Goal: Information Seeking & Learning: Learn about a topic

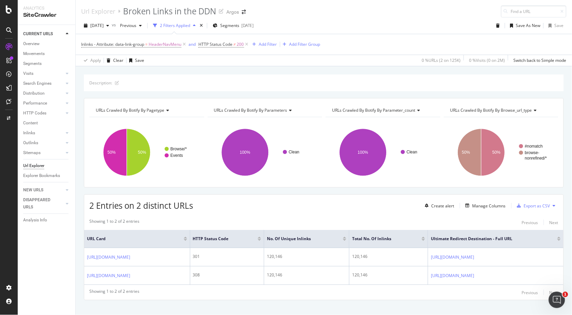
scroll to position [22, 0]
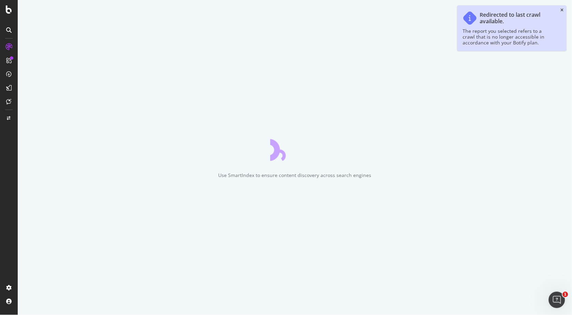
click at [561, 10] on icon "close toast" at bounding box center [562, 10] width 3 height 4
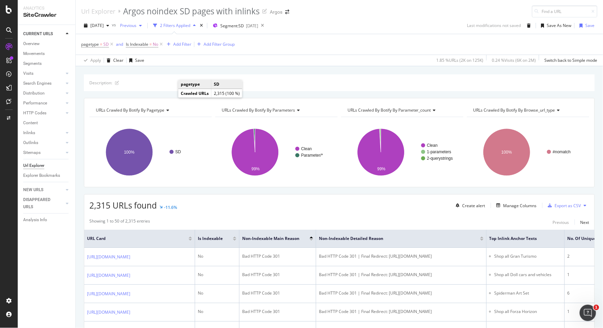
click at [135, 26] on span "Previous" at bounding box center [126, 26] width 19 height 6
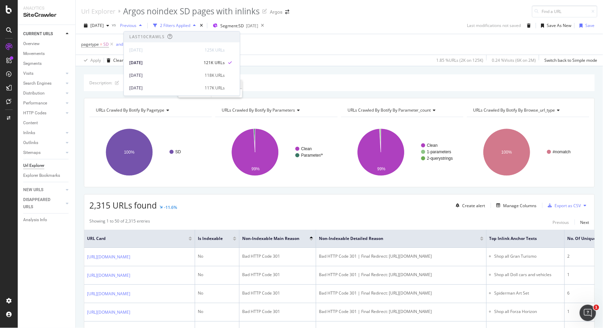
click at [135, 26] on span "Previous" at bounding box center [126, 26] width 19 height 6
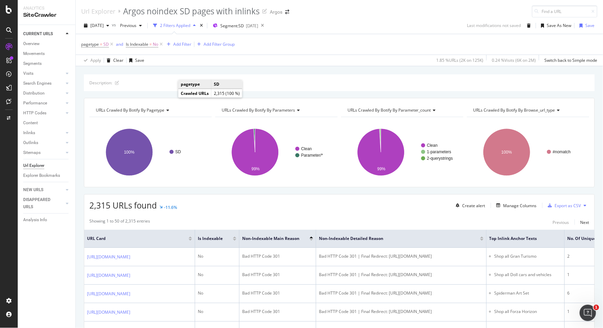
click at [183, 69] on div "Description: URLs Crawled By Botify By pagetype Chart (by Value) Table Expand E…" at bounding box center [339, 74] width 527 height 16
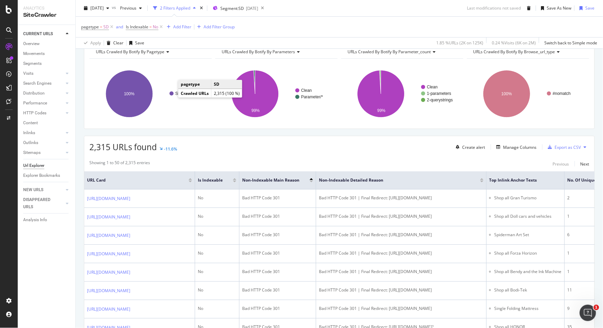
scroll to position [76, 0]
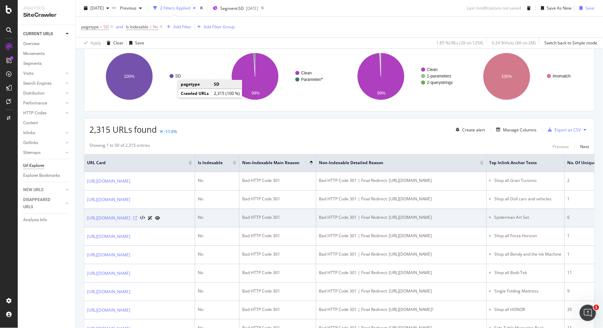
click at [137, 220] on icon at bounding box center [135, 218] width 4 height 4
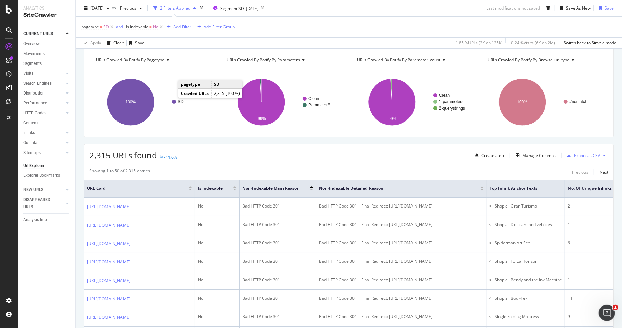
scroll to position [0, 0]
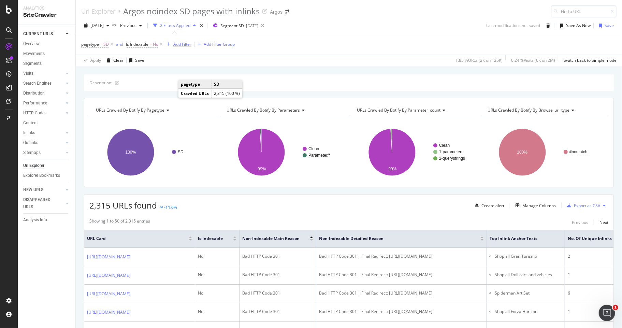
click at [182, 43] on div "Add Filter" at bounding box center [182, 44] width 18 height 6
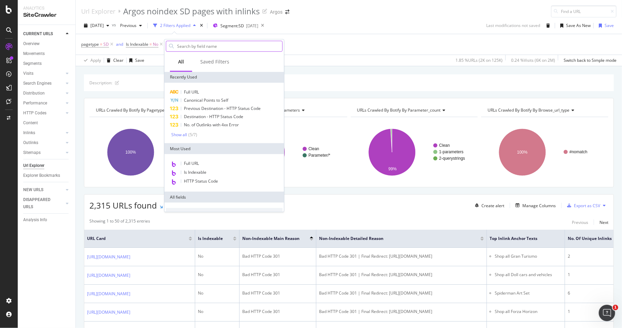
click at [197, 46] on input "text" at bounding box center [229, 46] width 106 height 10
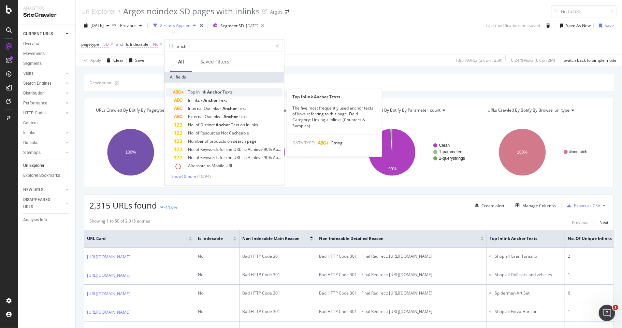
type input "anch"
click at [216, 90] on span "Anchor" at bounding box center [214, 92] width 15 height 6
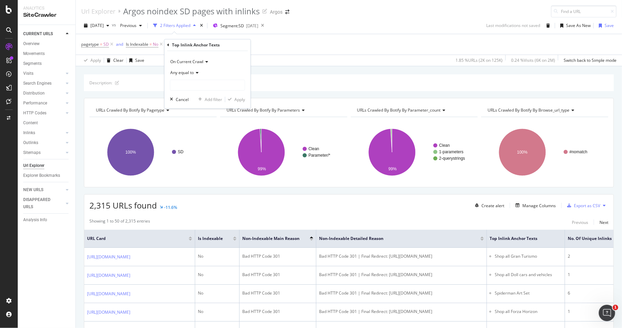
click at [191, 72] on span "Any equal to" at bounding box center [182, 73] width 24 height 6
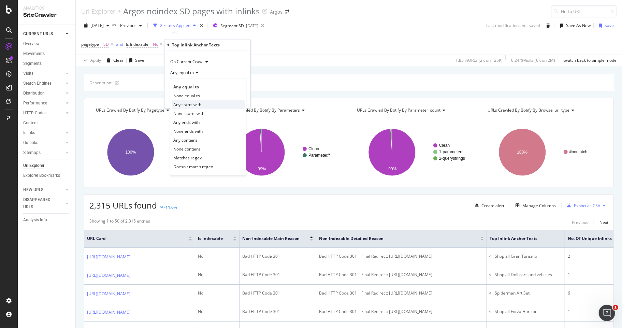
click at [192, 105] on span "Any starts with" at bounding box center [187, 105] width 28 height 6
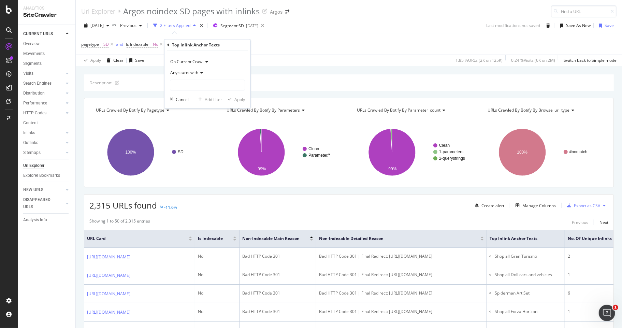
click at [187, 91] on div "On Current Crawl Any starts with Cancel Add filter Apply" at bounding box center [207, 79] width 86 height 57
click at [188, 82] on input "text" at bounding box center [207, 85] width 74 height 11
type input "Shop all"
click at [233, 99] on div "button" at bounding box center [229, 100] width 9 height 4
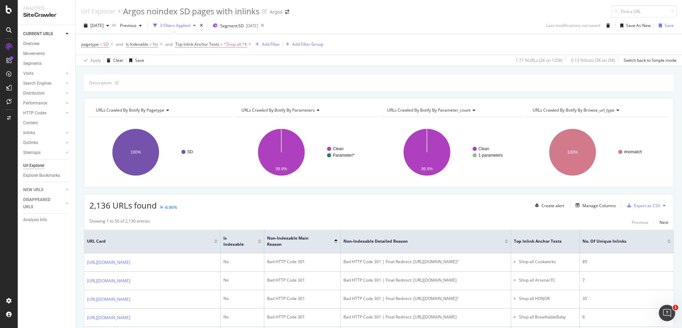
click at [572, 243] on div at bounding box center [669, 243] width 3 height 2
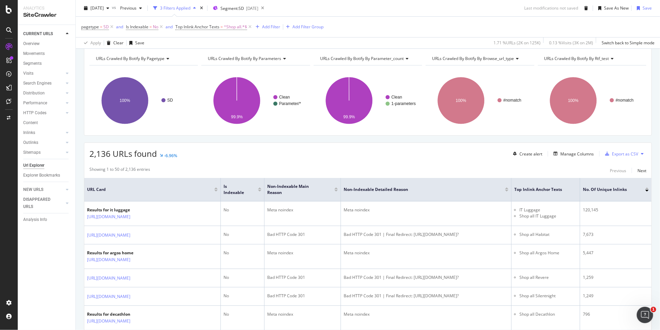
scroll to position [38, 0]
